Goal: Task Accomplishment & Management: Use online tool/utility

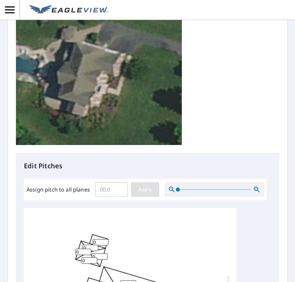
scroll to position [133, 0]
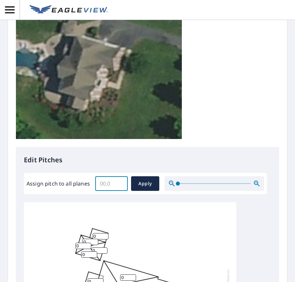
click at [108, 186] on input "Assign pitch to all planes" at bounding box center [111, 183] width 33 height 19
type input "7"
click at [151, 181] on span "Apply" at bounding box center [145, 183] width 18 height 8
type input "7"
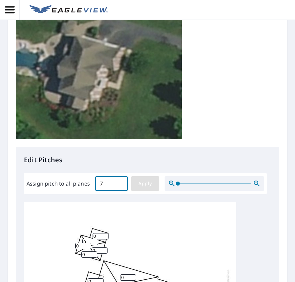
type input "7"
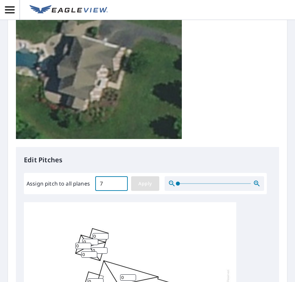
type input "7"
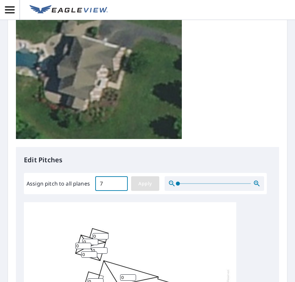
type input "7"
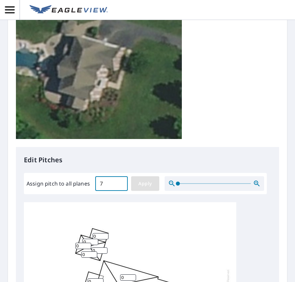
type input "7"
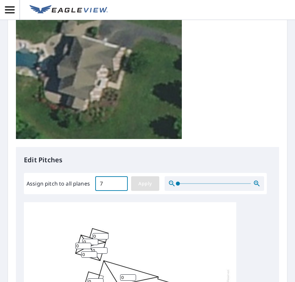
type input "7"
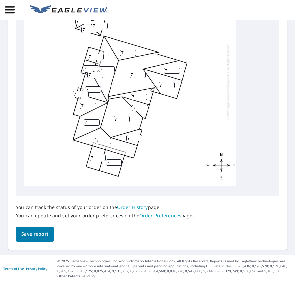
scroll to position [375, 0]
click at [41, 237] on span "Save report" at bounding box center [34, 234] width 27 height 8
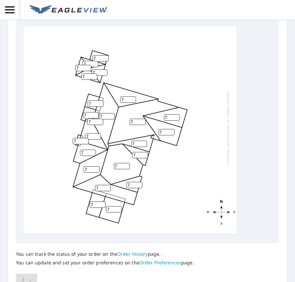
scroll to position [333, 0]
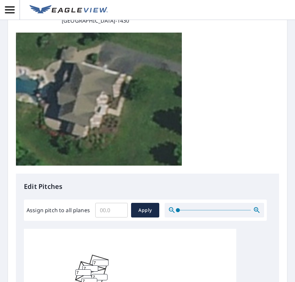
scroll to position [199, 0]
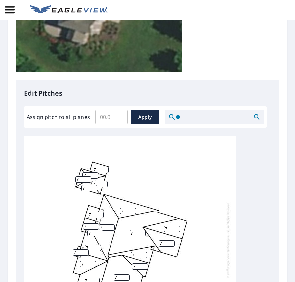
click at [113, 121] on input "Assign pitch to all planes" at bounding box center [111, 117] width 33 height 19
type input "7"
click at [143, 119] on span "Apply" at bounding box center [145, 117] width 18 height 8
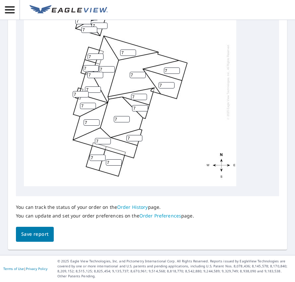
scroll to position [375, 0]
click at [40, 234] on span "Save report" at bounding box center [34, 234] width 27 height 8
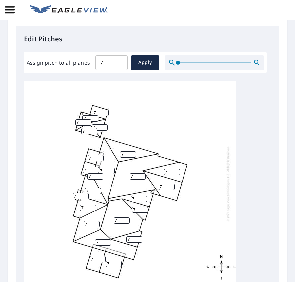
scroll to position [167, 0]
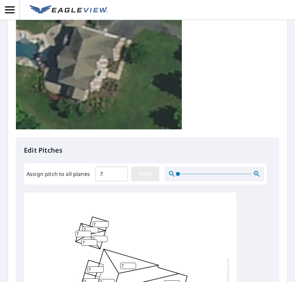
click at [151, 172] on span "Apply" at bounding box center [145, 173] width 18 height 8
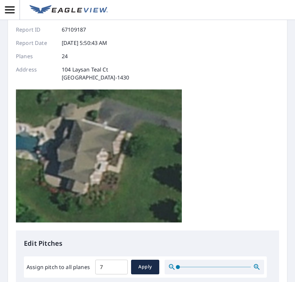
scroll to position [0, 0]
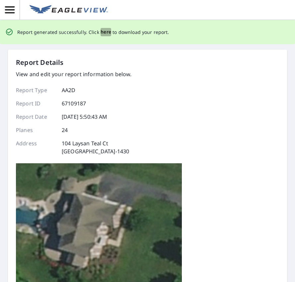
click at [105, 34] on span "here" at bounding box center [106, 32] width 11 height 8
